Goal: Task Accomplishment & Management: Complete application form

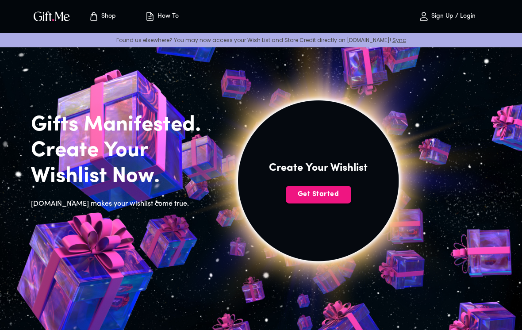
click at [331, 192] on span "Get Started" at bounding box center [318, 194] width 65 height 10
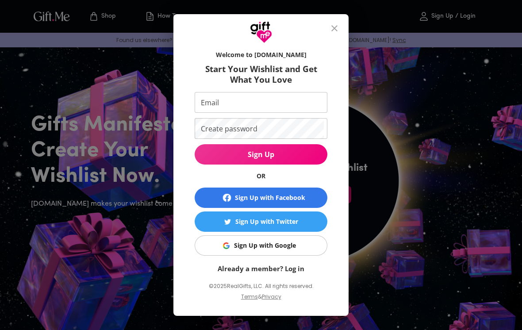
click at [392, 191] on div "Welcome to [DOMAIN_NAME] Start Your Wishlist and Get What You Love Email Email …" at bounding box center [261, 165] width 522 height 330
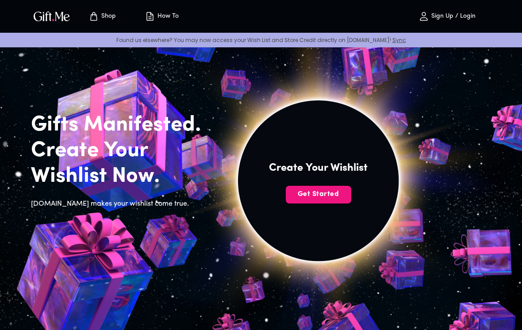
scroll to position [1, 0]
click at [394, 184] on img at bounding box center [318, 181] width 398 height 398
click at [422, 77] on img at bounding box center [318, 181] width 398 height 398
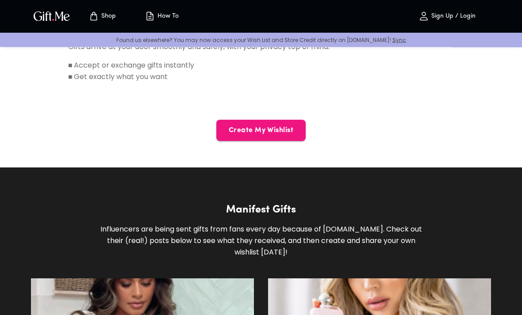
scroll to position [622, 0]
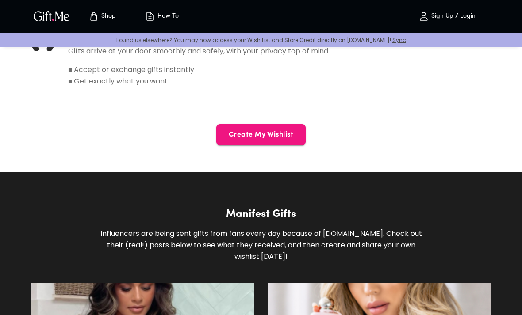
click at [284, 130] on button "Create My Wishlist" at bounding box center [260, 134] width 89 height 21
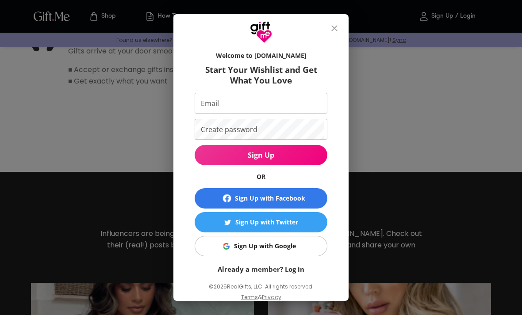
click at [292, 108] on input "Email" at bounding box center [259, 103] width 129 height 21
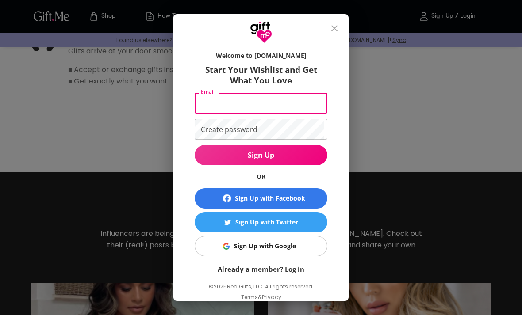
scroll to position [622, 0]
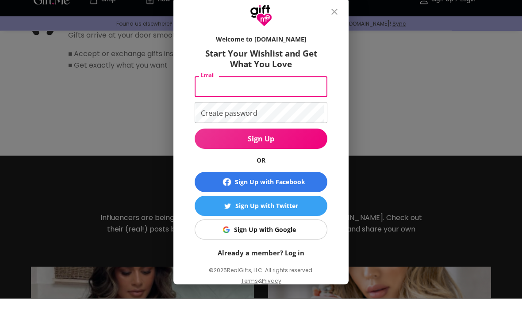
type input "carpkata@gmail.com"
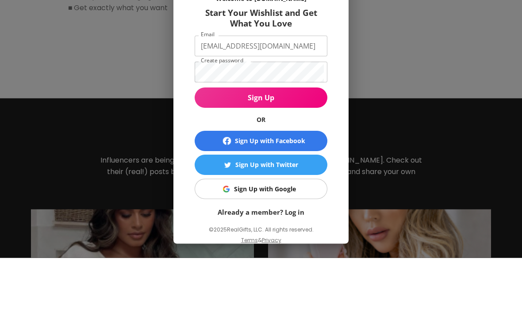
click at [299, 188] on button "Sign Up with Facebook" at bounding box center [261, 198] width 133 height 20
click at [301, 160] on span "Sign Up" at bounding box center [261, 155] width 133 height 10
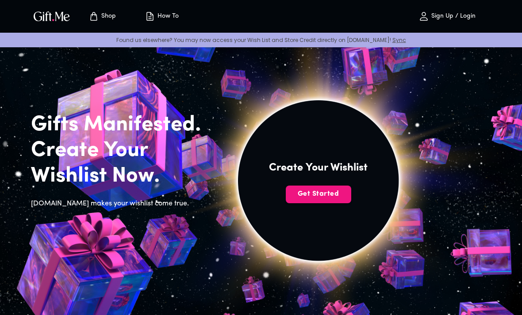
scroll to position [0, 0]
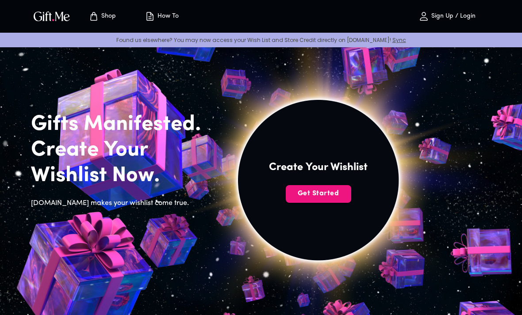
click at [334, 192] on span "Get Started" at bounding box center [318, 194] width 65 height 10
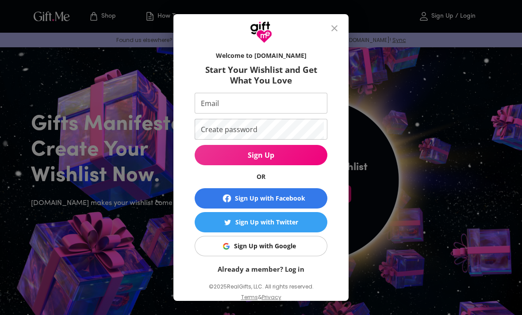
click at [299, 100] on input "Email" at bounding box center [259, 103] width 129 height 21
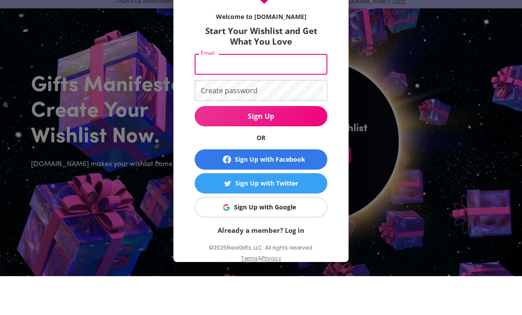
type input "carpkata@gmail.com"
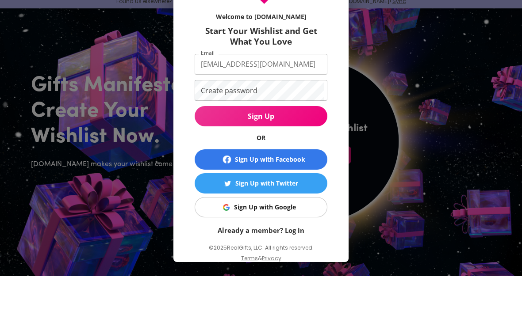
scroll to position [39, 0]
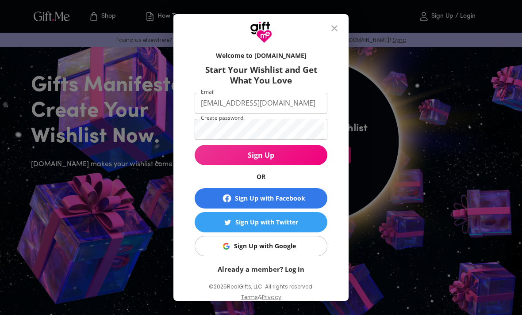
click at [326, 156] on span "Sign Up" at bounding box center [261, 155] width 133 height 10
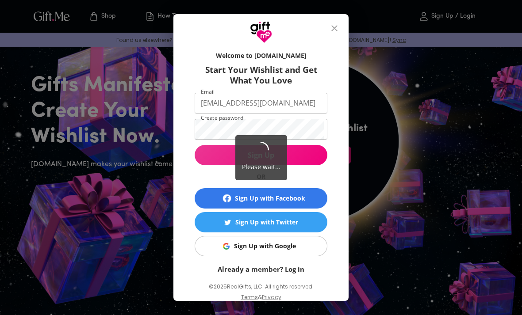
click at [311, 150] on div "Please wait..." at bounding box center [261, 157] width 522 height 315
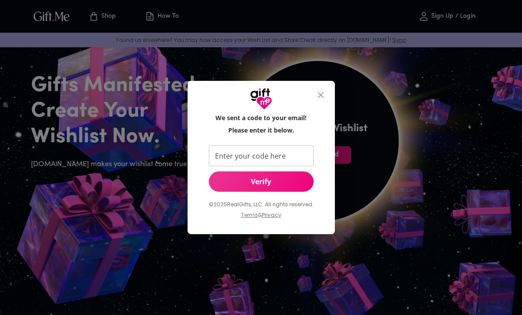
click at [300, 155] on input "Enter your code here" at bounding box center [259, 156] width 101 height 21
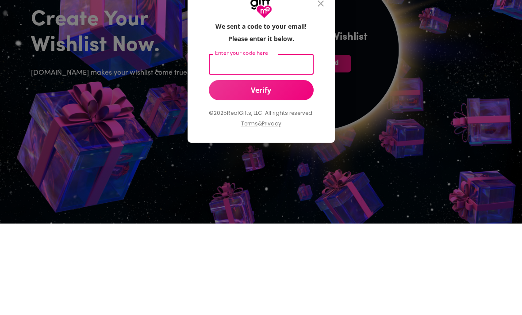
click at [484, 93] on div "We sent a code to your email! Please enter it below. Enter your code here Enter…" at bounding box center [261, 157] width 522 height 315
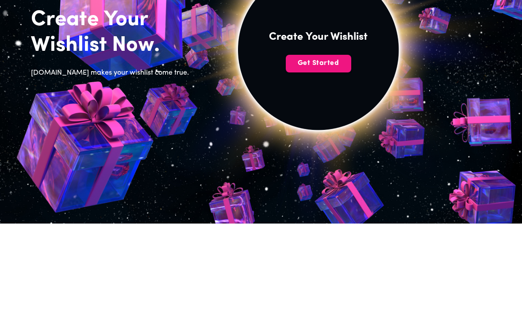
scroll to position [131, 0]
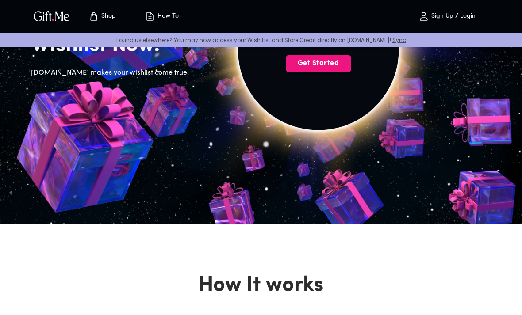
click at [475, 86] on img at bounding box center [318, 50] width 398 height 398
